Goal: Navigation & Orientation: Go to known website

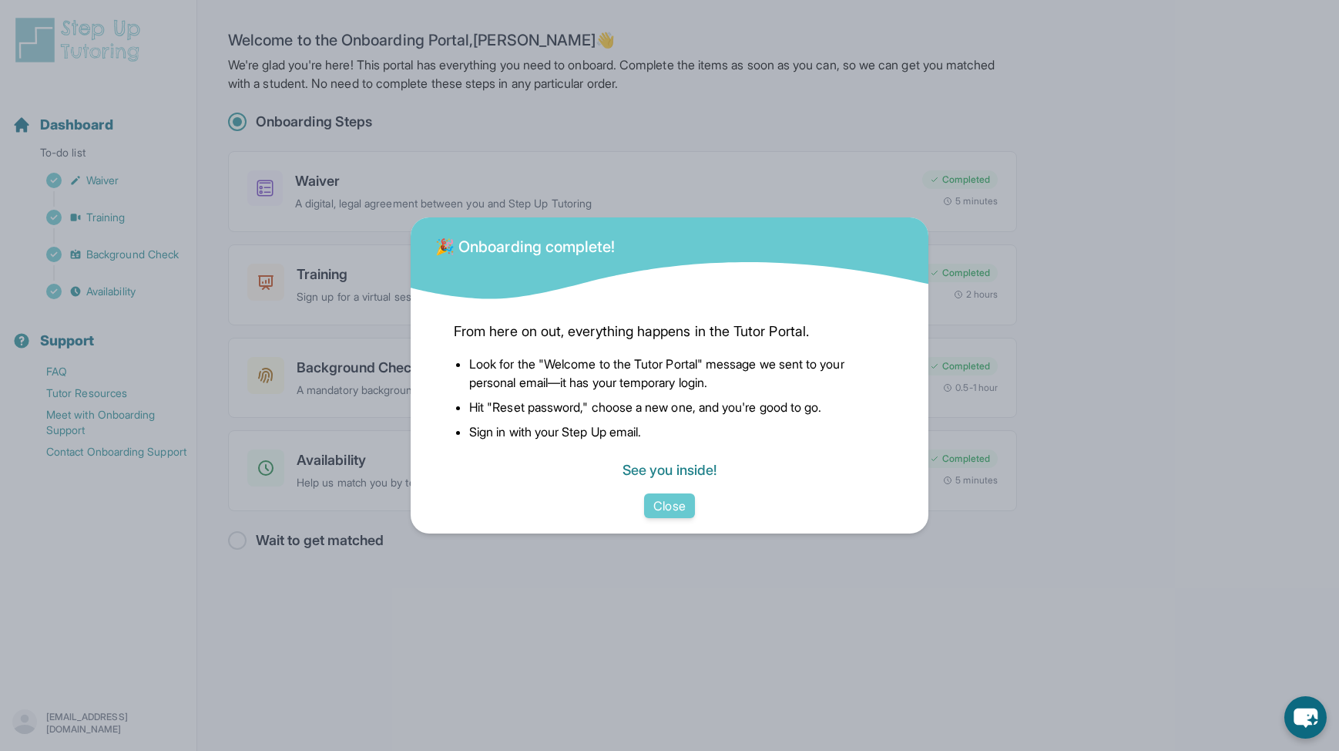
click at [674, 473] on link "See you inside!" at bounding box center [670, 470] width 94 height 16
